Goal: Navigation & Orientation: Find specific page/section

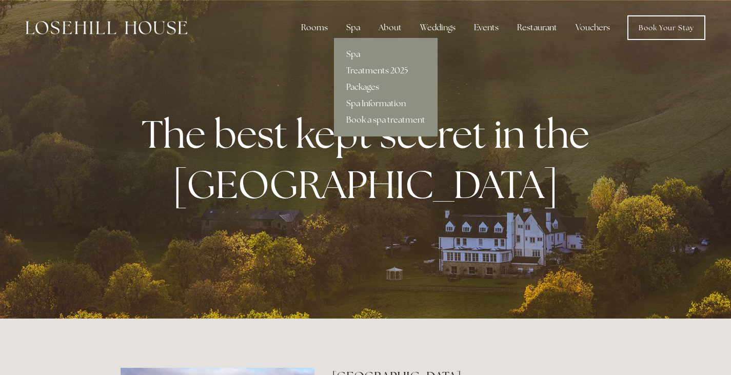
click at [357, 24] on div "Spa" at bounding box center [353, 27] width 30 height 21
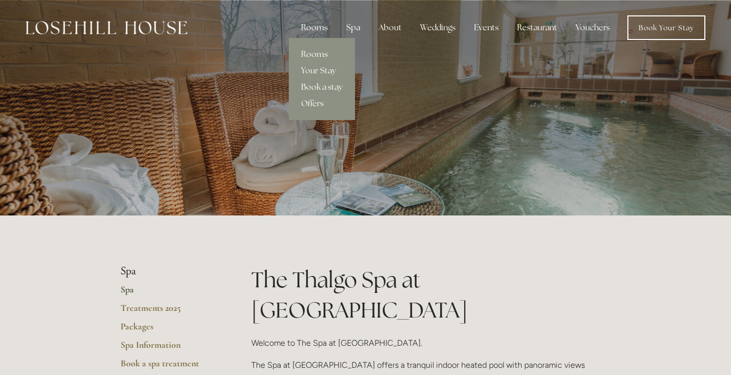
click at [309, 54] on link "Rooms" at bounding box center [322, 54] width 66 height 16
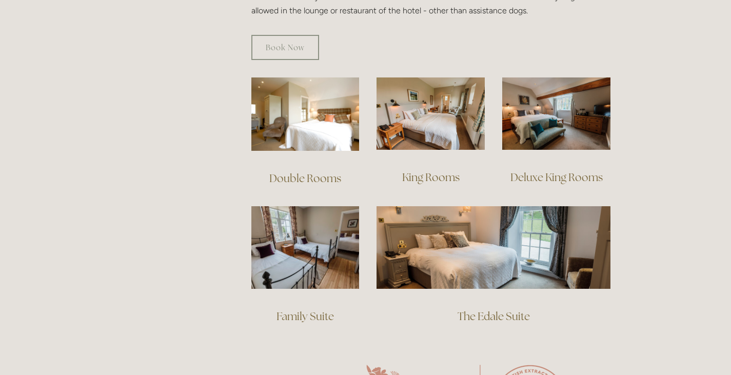
scroll to position [667, 0]
